Goal: Transaction & Acquisition: Purchase product/service

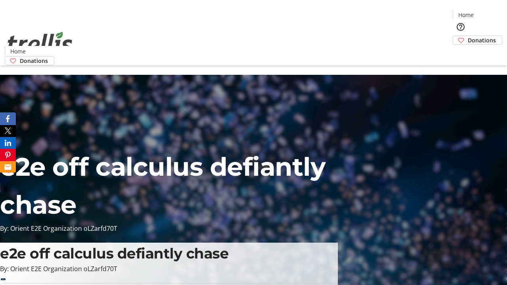
click at [468, 36] on span "Donations" at bounding box center [482, 40] width 28 height 8
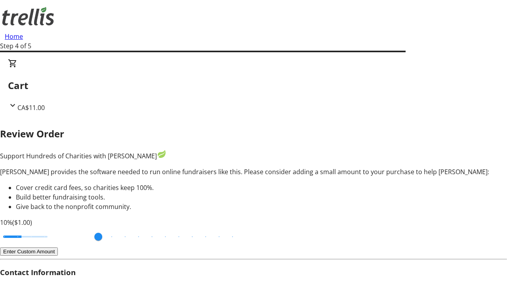
click at [58, 247] on button "Enter Custom Amount" at bounding box center [29, 251] width 58 height 8
